Goal: Transaction & Acquisition: Purchase product/service

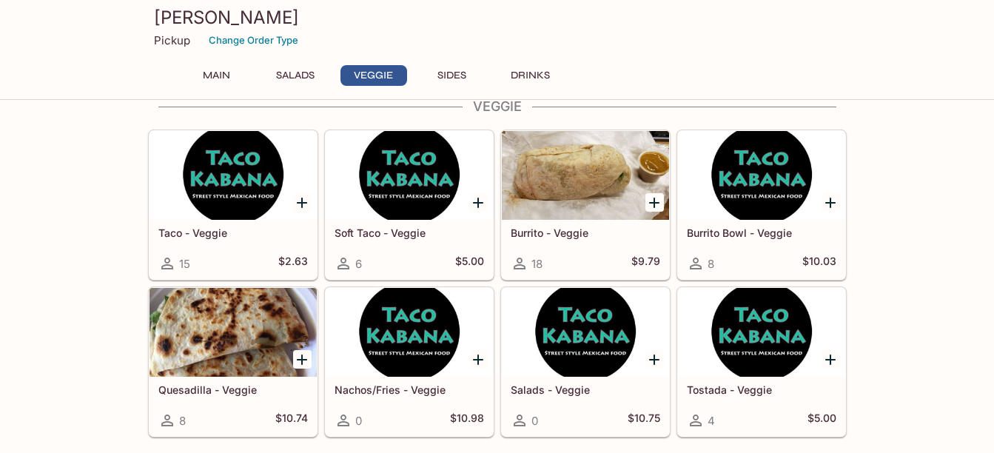
scroll to position [814, 0]
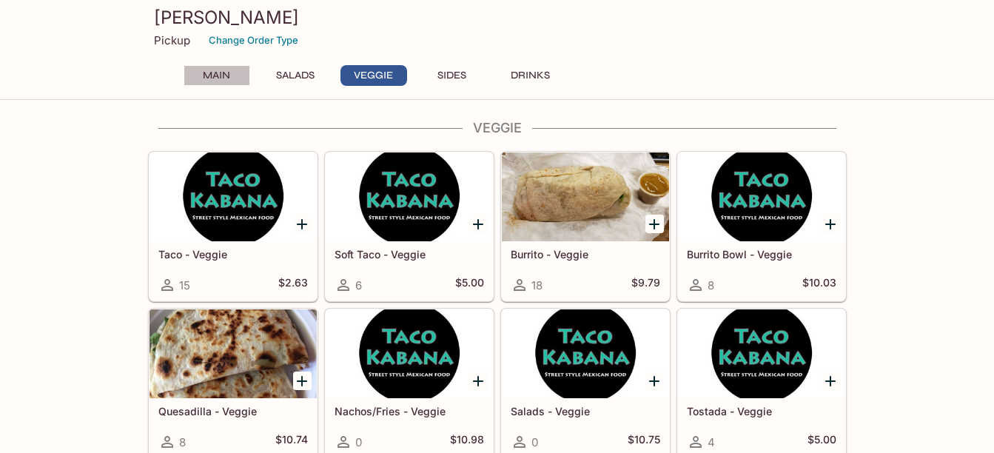
click at [230, 71] on button "Main" at bounding box center [216, 75] width 67 height 21
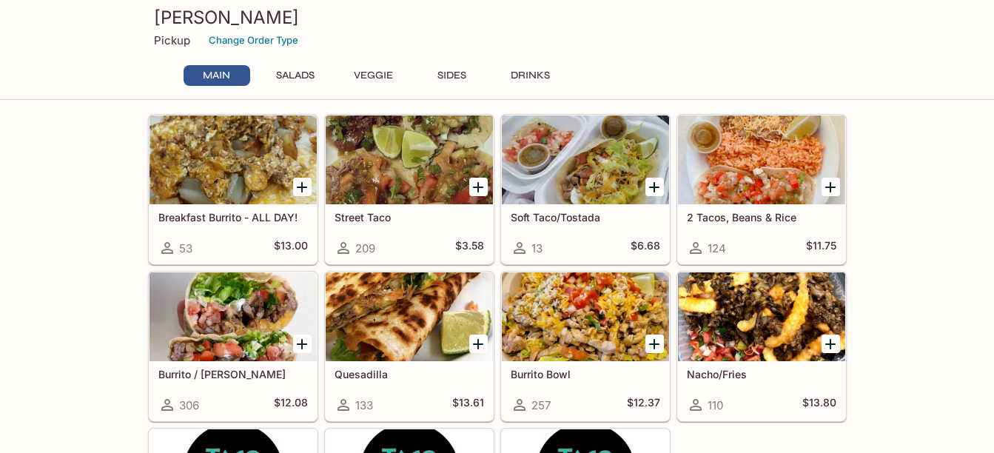
scroll to position [148, 0]
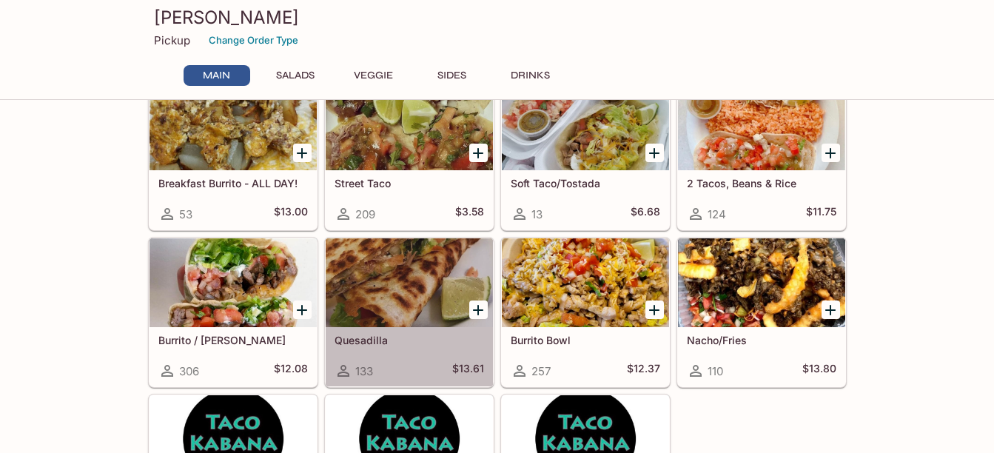
click at [392, 343] on h5 "Quesadilla" at bounding box center [408, 340] width 149 height 13
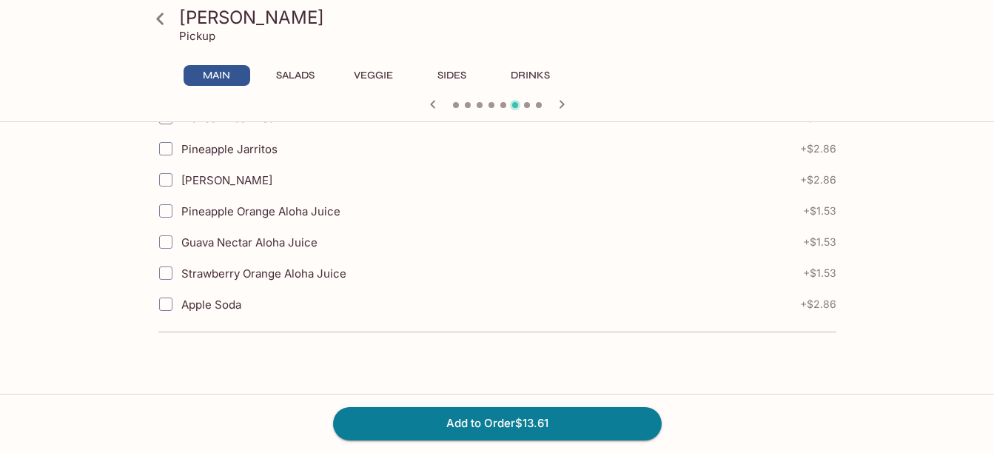
scroll to position [1668, 0]
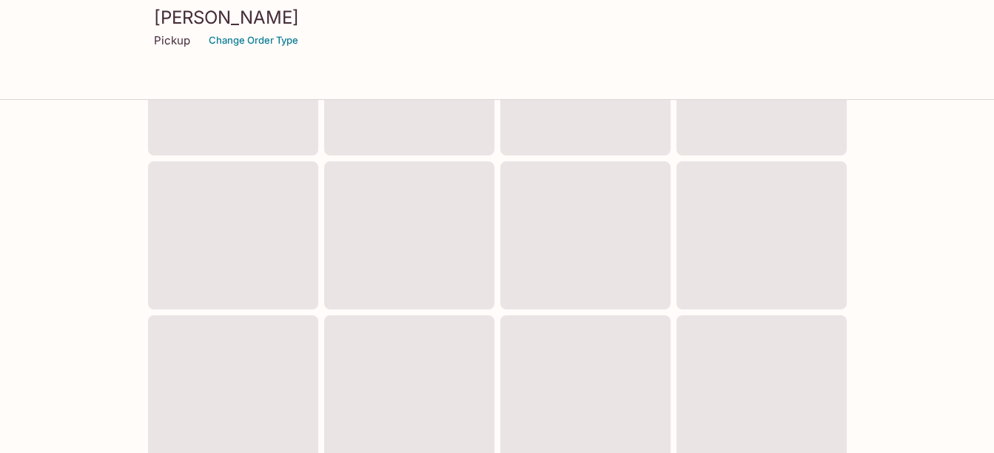
scroll to position [142, 0]
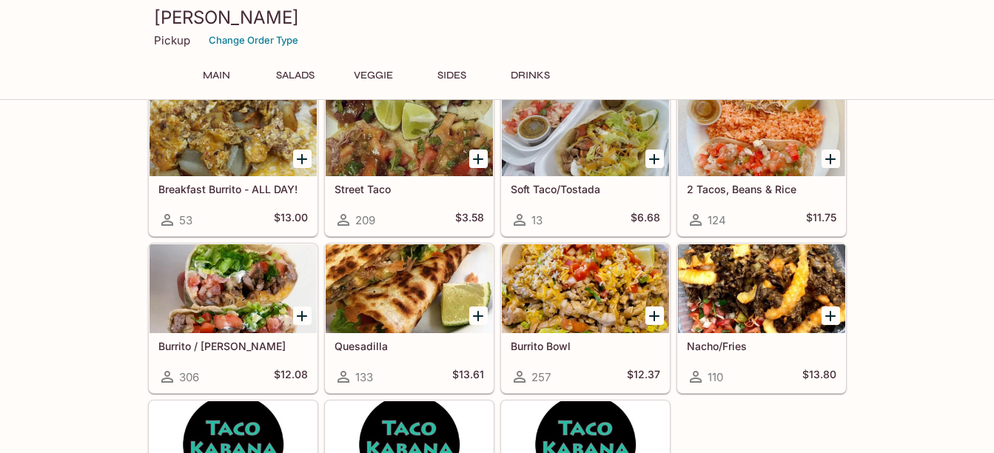
click at [408, 324] on div at bounding box center [409, 288] width 167 height 89
